Goal: Find specific page/section: Find specific page/section

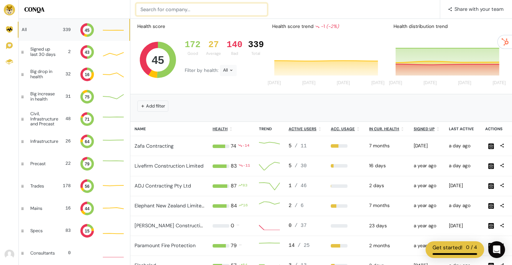
click at [180, 8] on input at bounding box center [202, 9] width 132 height 13
type input "leemark"
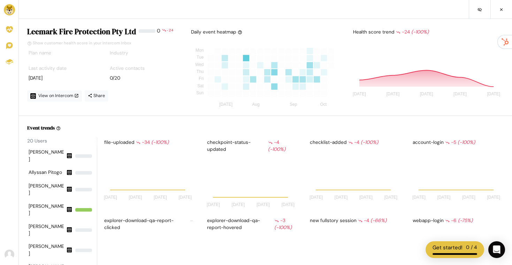
scroll to position [61, 92]
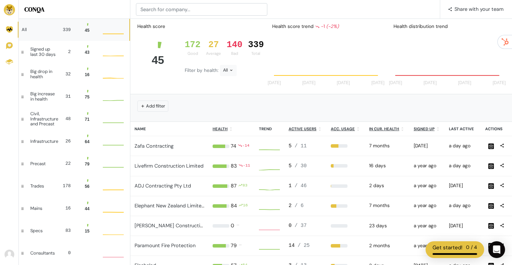
scroll to position [19, 21]
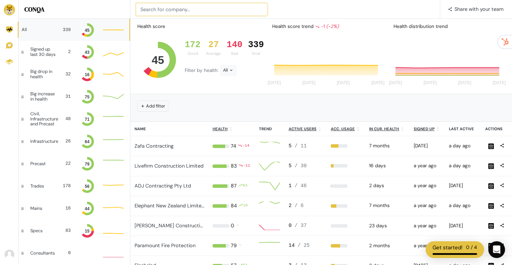
click at [168, 8] on input at bounding box center [202, 9] width 132 height 13
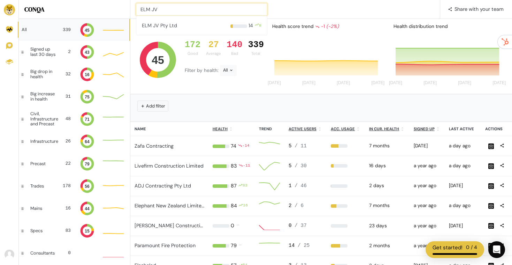
type input "ELM JV"
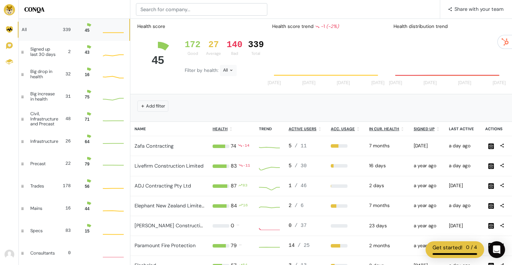
scroll to position [19, 21]
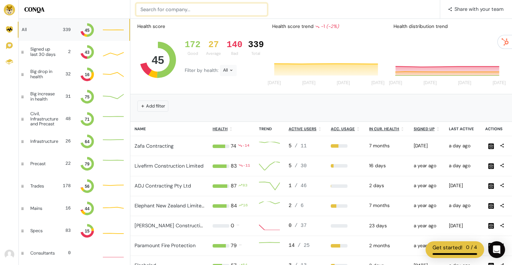
click at [175, 5] on input at bounding box center [202, 9] width 132 height 13
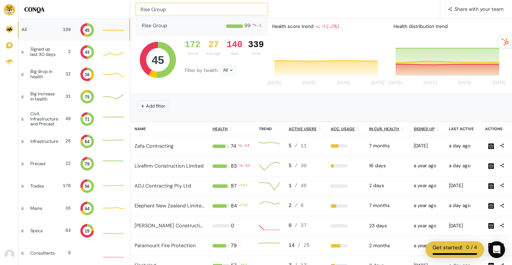
type input "Rise Group"
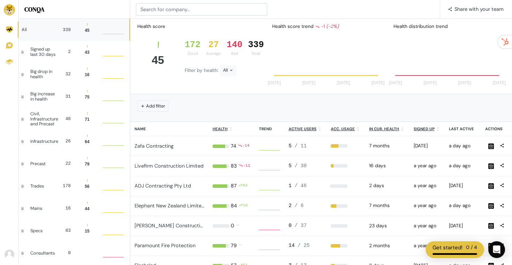
scroll to position [19, 21]
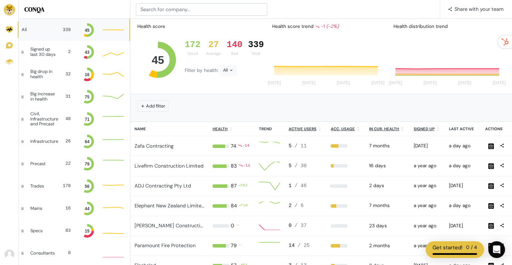
click at [186, 16] on div "📢 What's new 1 Share with your team" at bounding box center [321, 9] width 382 height 19
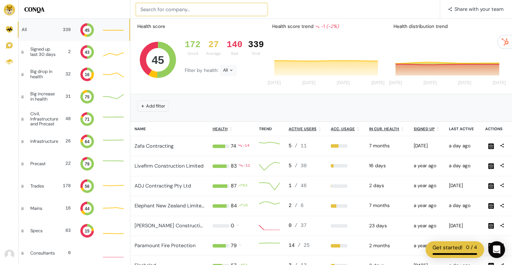
click at [185, 8] on input at bounding box center [202, 9] width 132 height 13
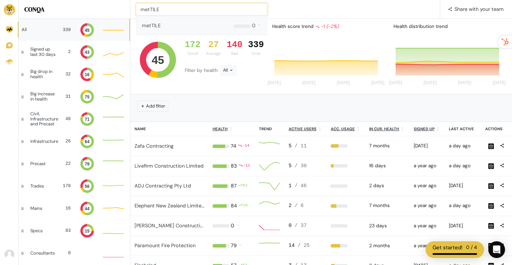
type input "metTILE"
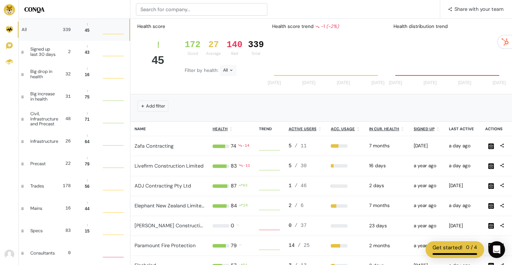
scroll to position [19, 21]
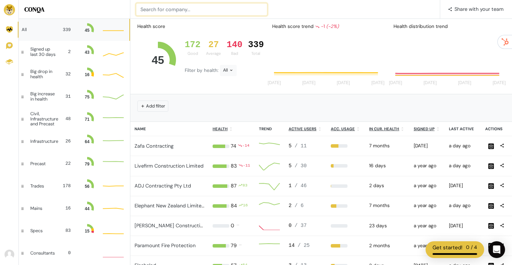
click at [211, 8] on input at bounding box center [202, 9] width 132 height 13
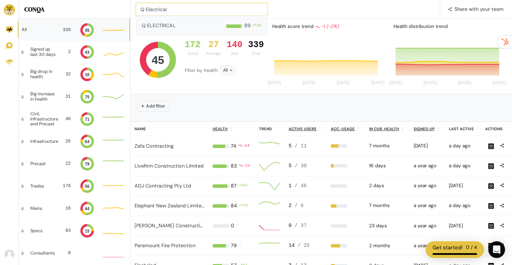
type input "Q Electrical"
